Goal: Task Accomplishment & Management: Use online tool/utility

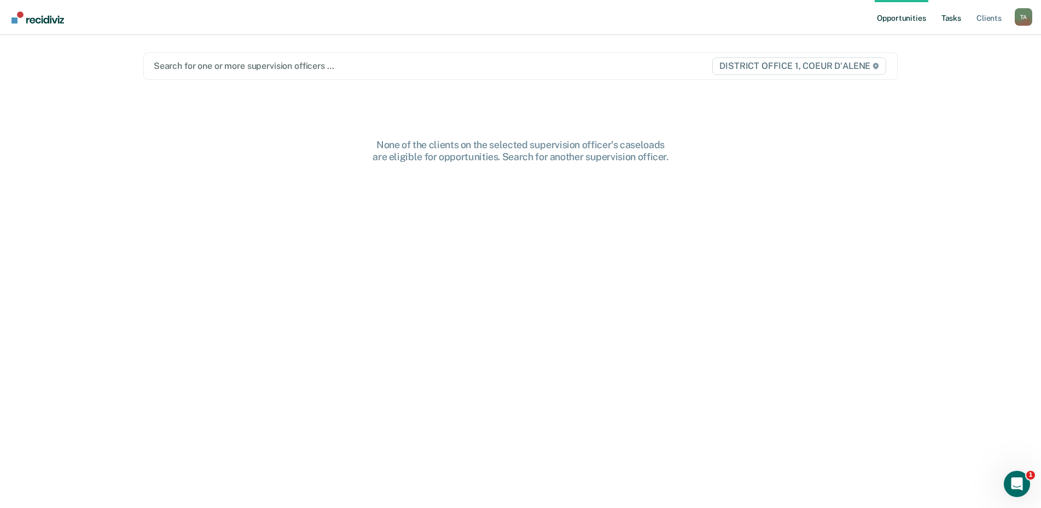
click at [947, 20] on link "Tasks" at bounding box center [951, 17] width 24 height 35
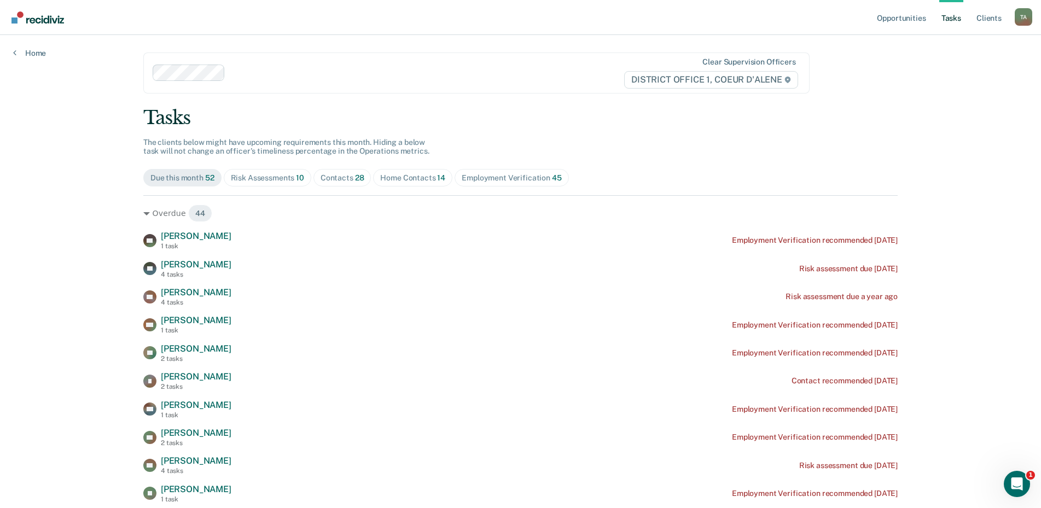
click at [261, 175] on div "Risk Assessments 10" at bounding box center [267, 177] width 73 height 9
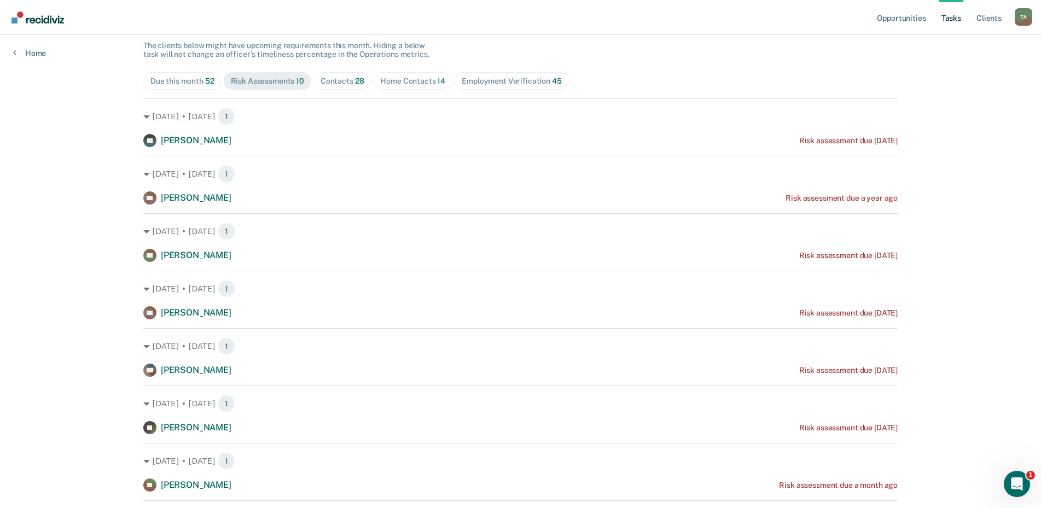
scroll to position [78, 0]
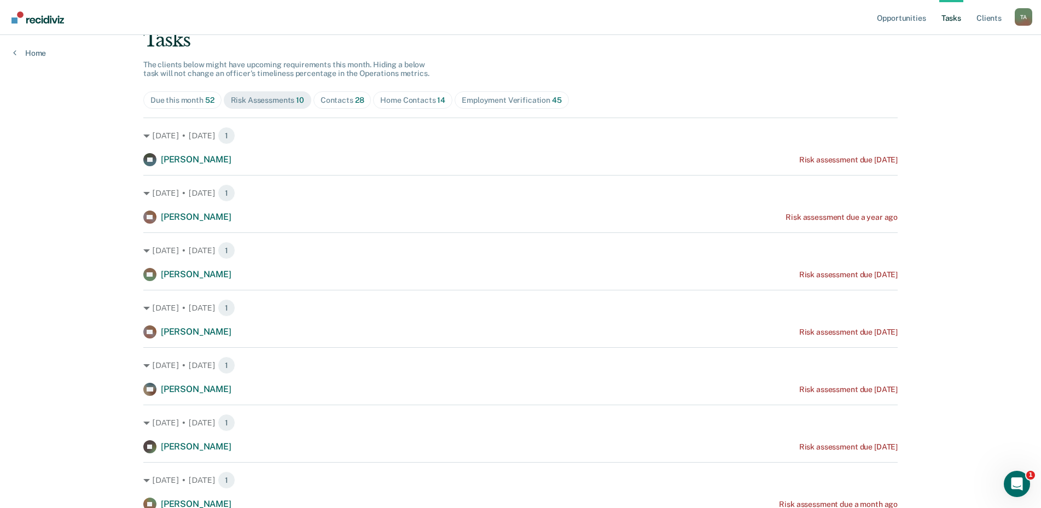
click at [412, 105] on span "Home Contacts 14" at bounding box center [412, 99] width 79 height 17
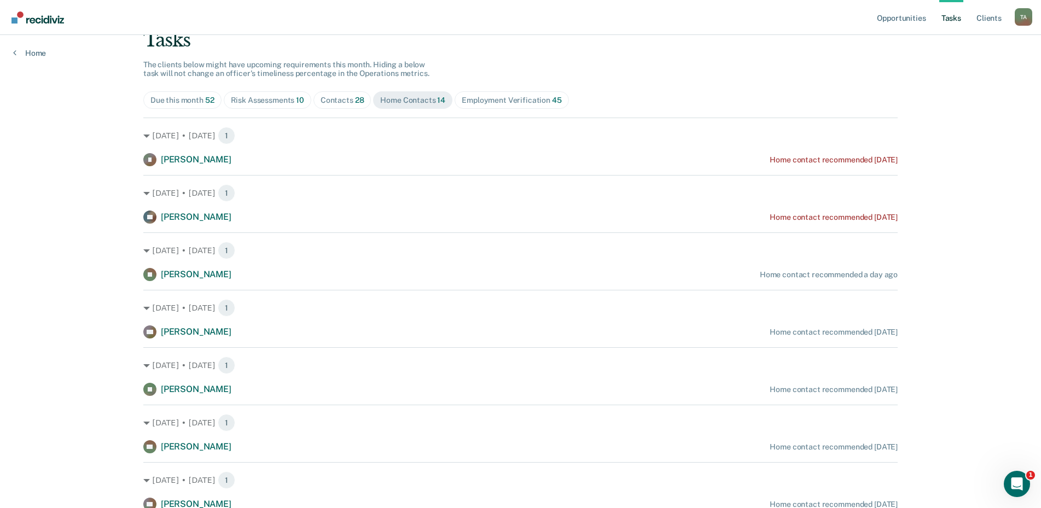
click at [335, 100] on div "Contacts 28" at bounding box center [342, 100] width 44 height 9
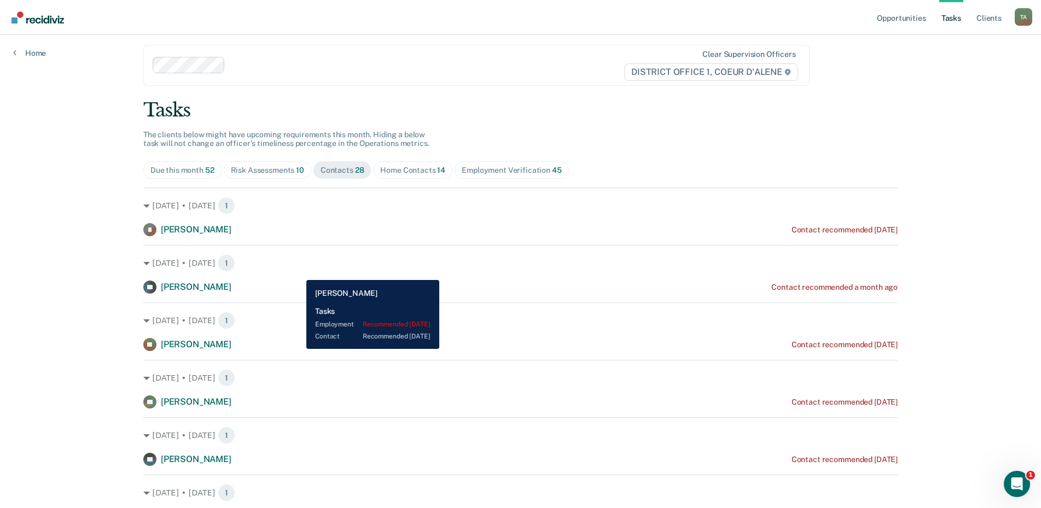
scroll to position [0, 0]
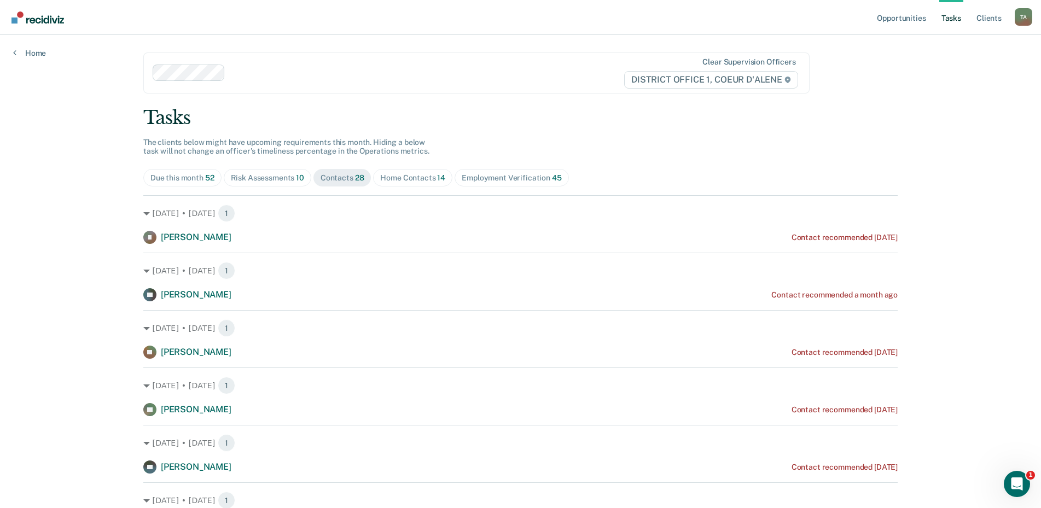
click at [401, 173] on div "Home Contacts 14" at bounding box center [412, 177] width 65 height 9
click at [347, 176] on div "Contacts 28" at bounding box center [342, 177] width 44 height 9
click at [263, 178] on div "Risk Assessments 10" at bounding box center [267, 177] width 73 height 9
click at [364, 181] on span "Contacts 28" at bounding box center [342, 177] width 58 height 17
click at [418, 180] on div "Home Contacts 14" at bounding box center [412, 177] width 65 height 9
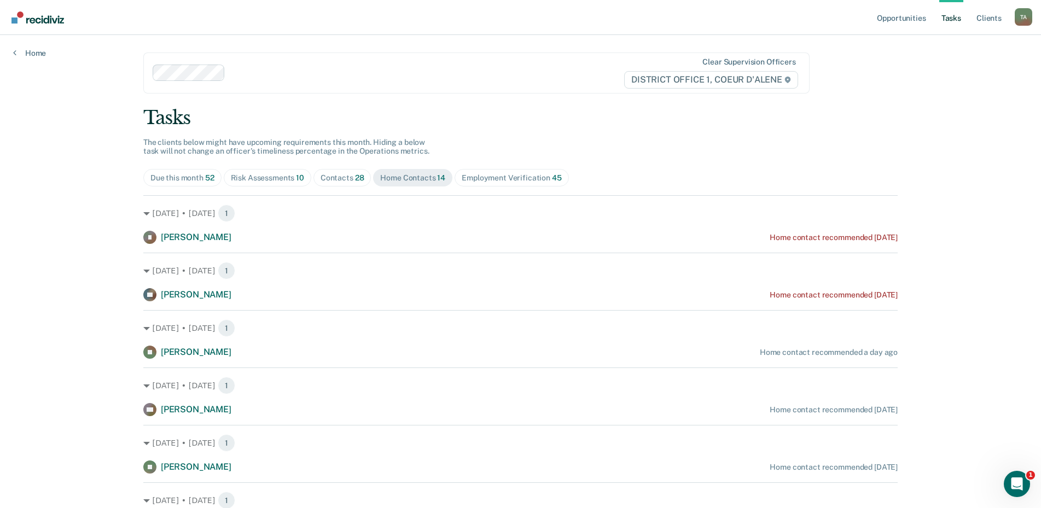
click at [357, 181] on span "28" at bounding box center [359, 177] width 9 height 9
